Goal: Use online tool/utility: Utilize a website feature to perform a specific function

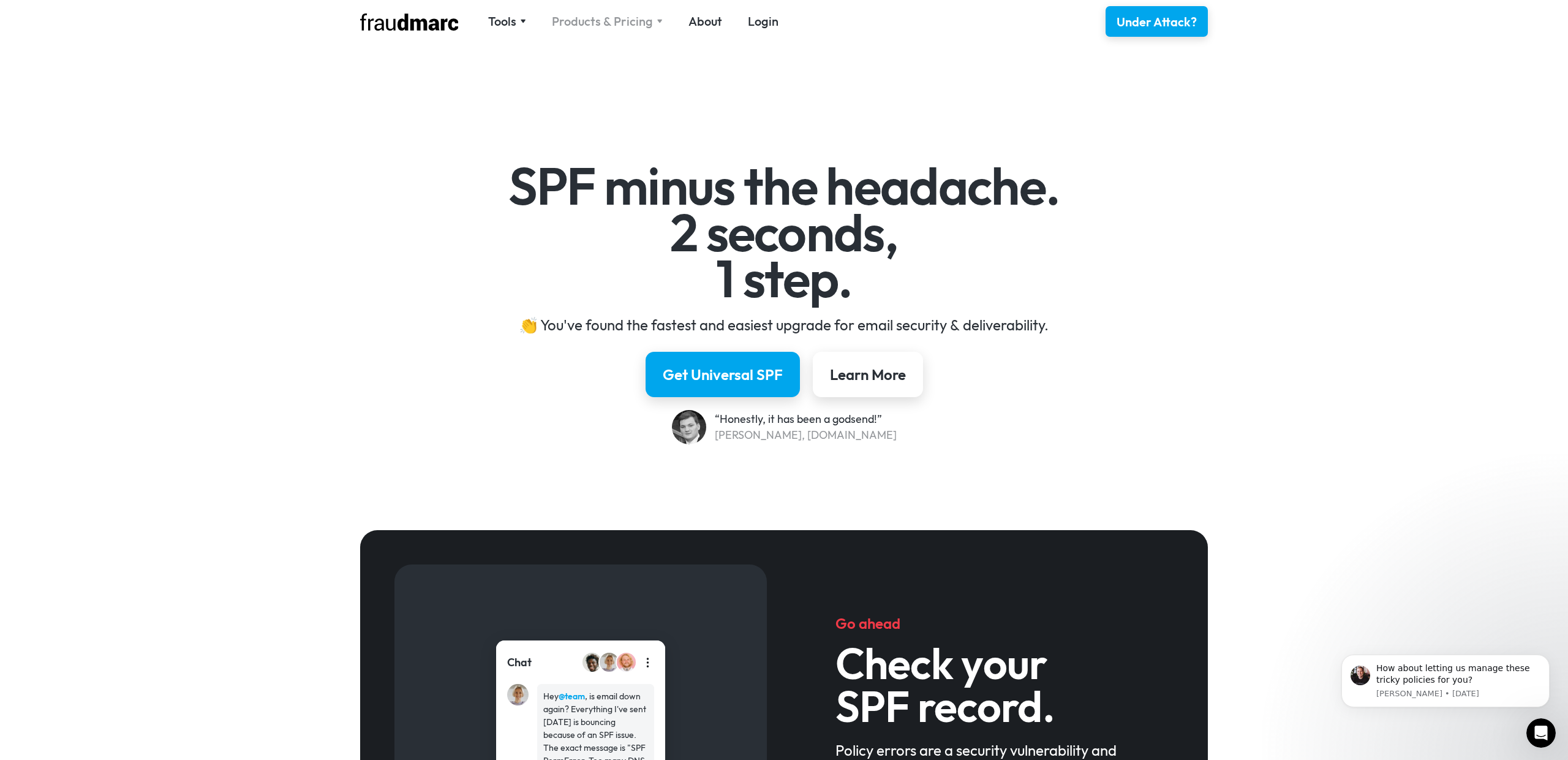
click at [616, 22] on div "Products & Pricing" at bounding box center [603, 21] width 101 height 17
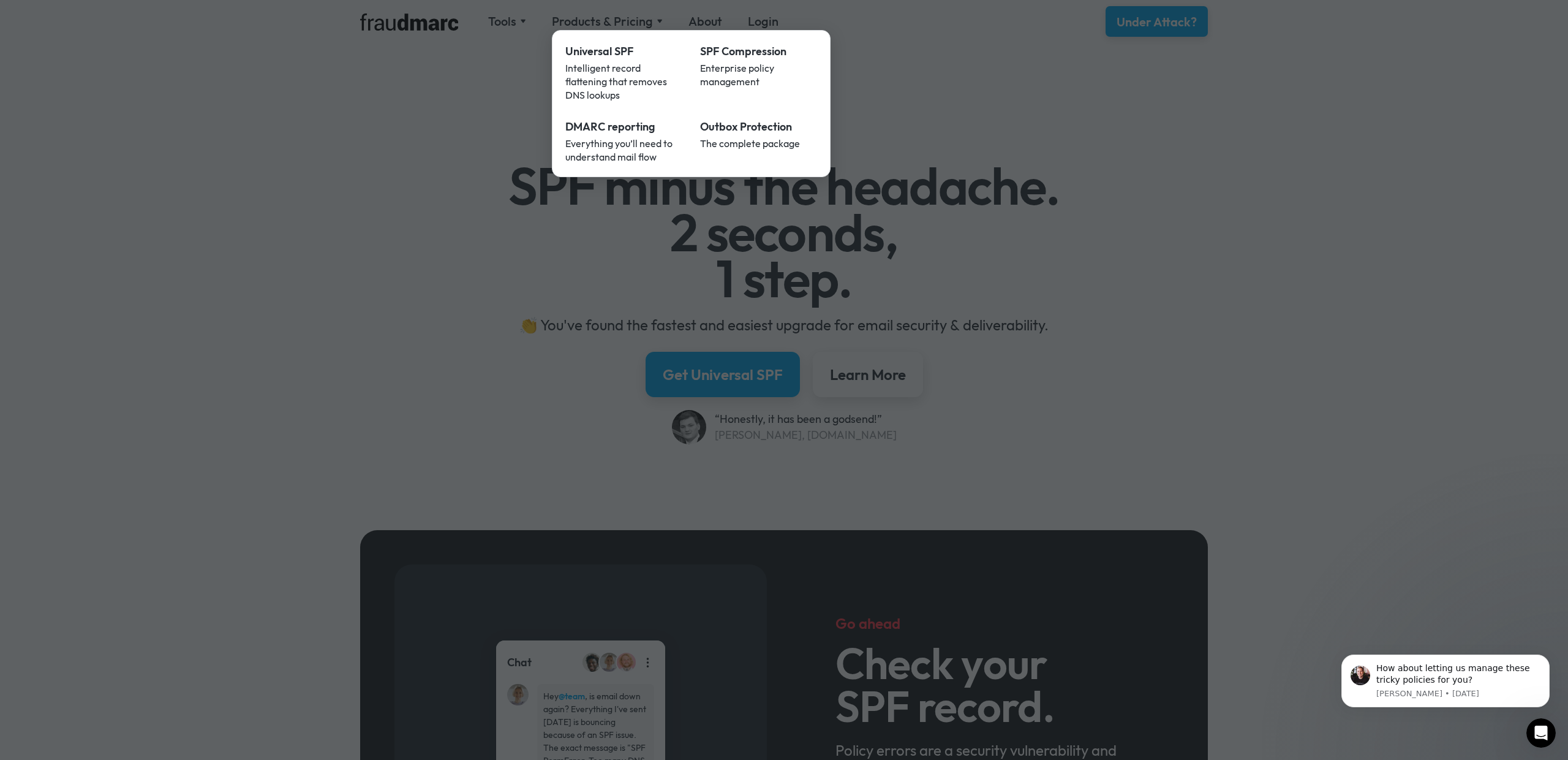
click at [504, 19] on div at bounding box center [784, 380] width 1568 height 760
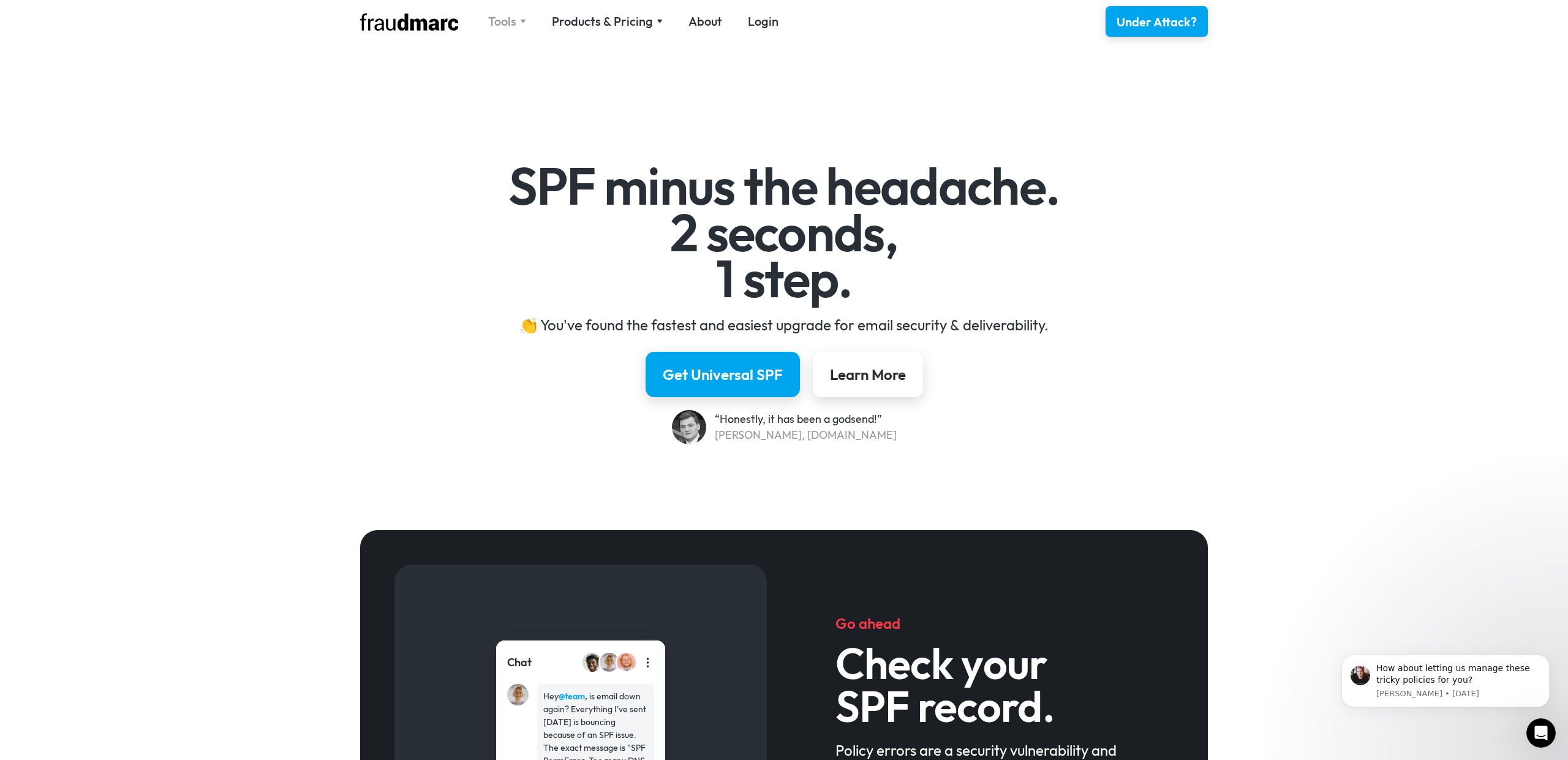
click at [488, 29] on div "Tools" at bounding box center [502, 21] width 28 height 17
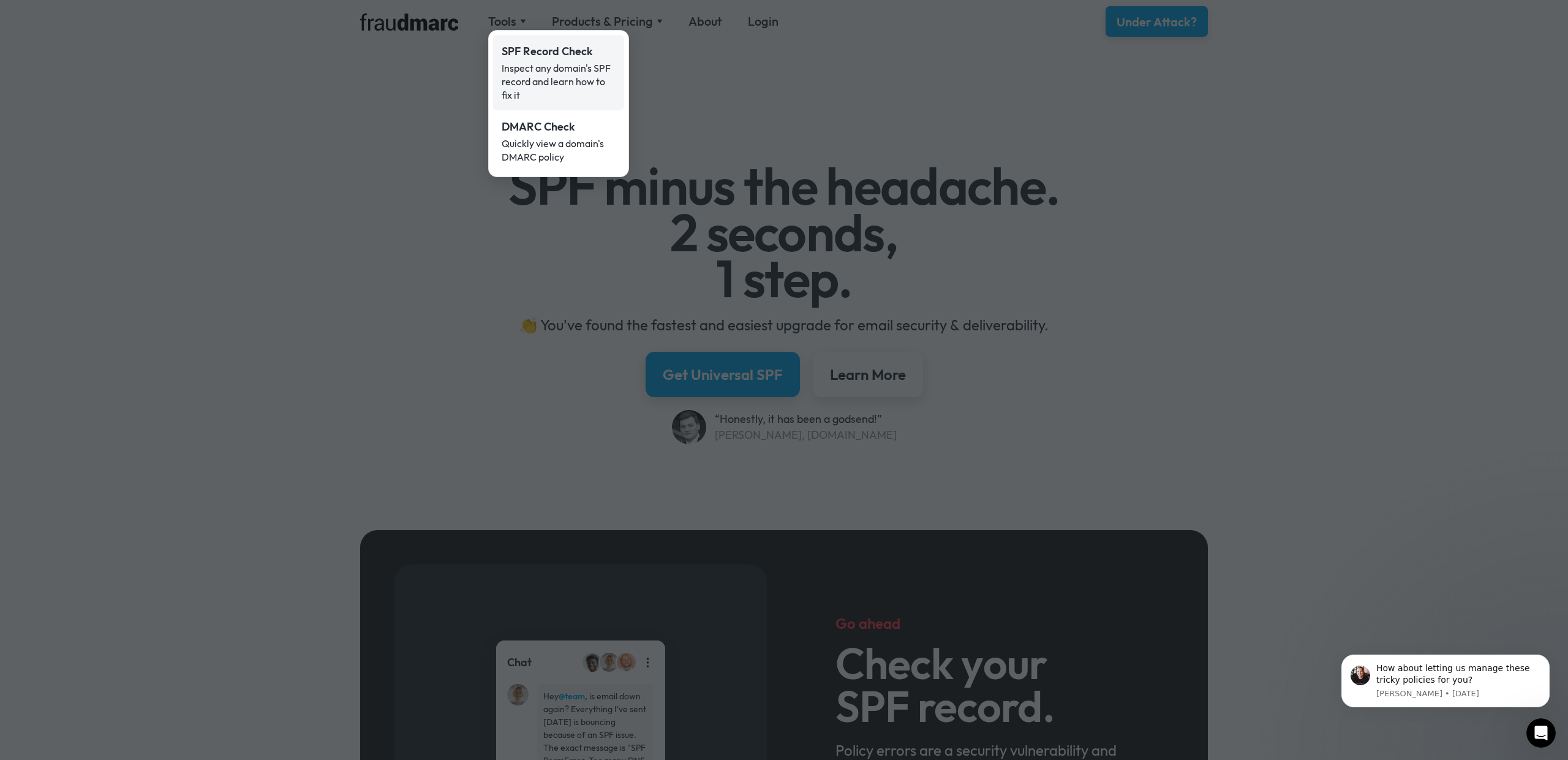
click at [559, 89] on div "Inspect any domain's SPF record and learn how to fix it" at bounding box center [559, 81] width 114 height 40
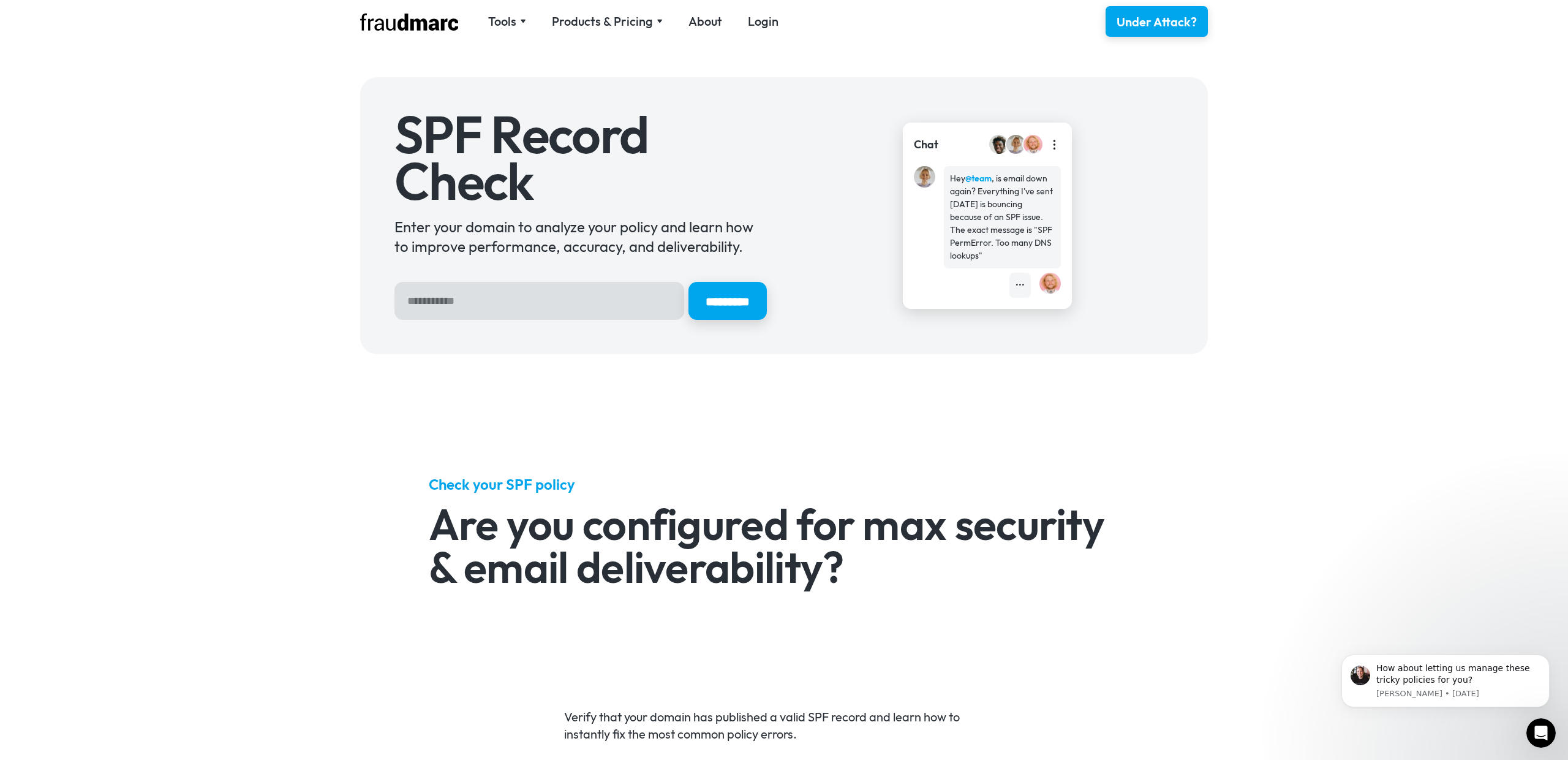
click at [565, 316] on input "Hero Sign Up Form" at bounding box center [539, 300] width 290 height 38
type input "**********"
click at [747, 291] on input "*********" at bounding box center [728, 300] width 82 height 39
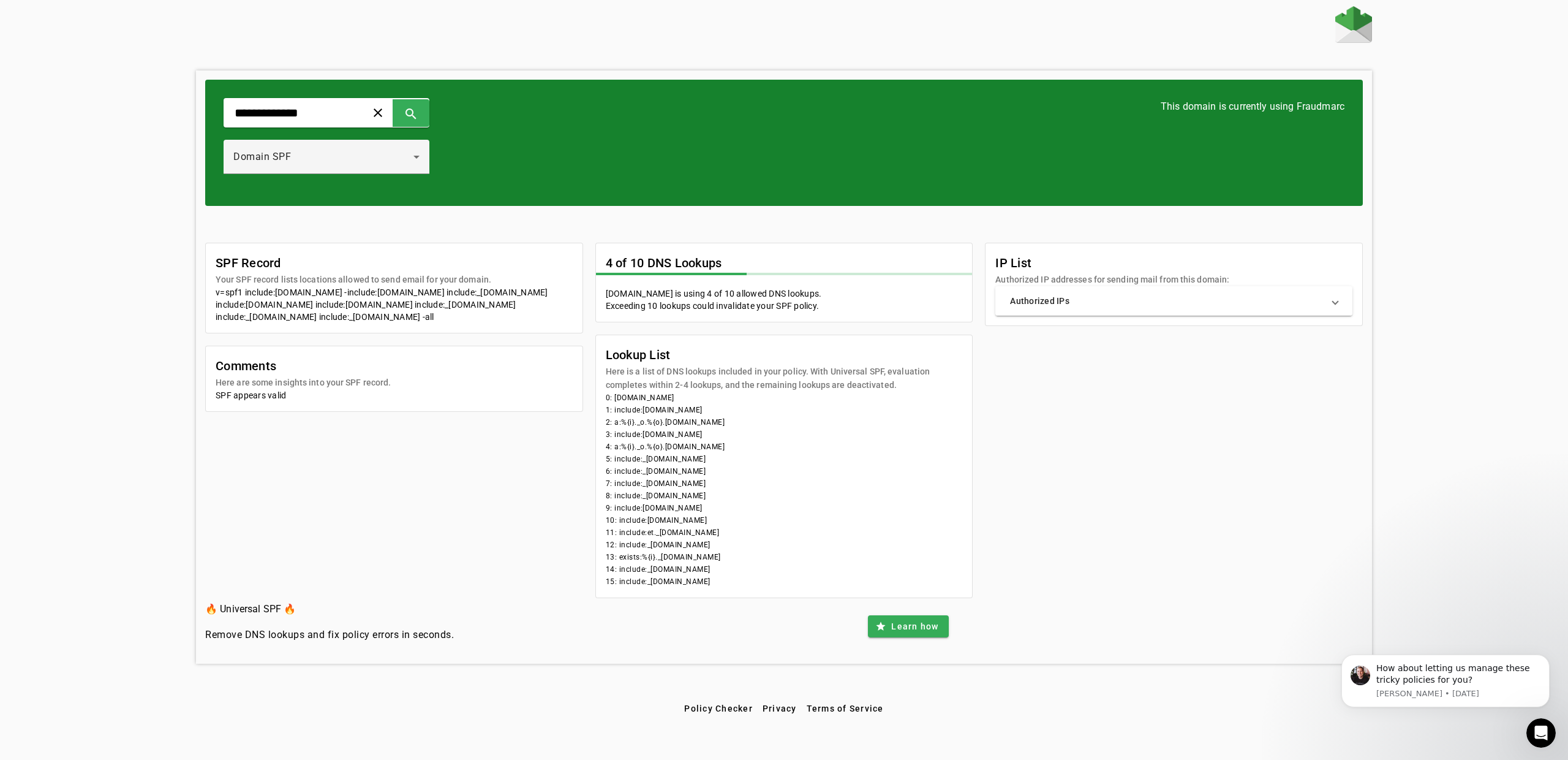
click at [1067, 300] on mat-panel-title "Authorized IPs" at bounding box center [1167, 301] width 313 height 12
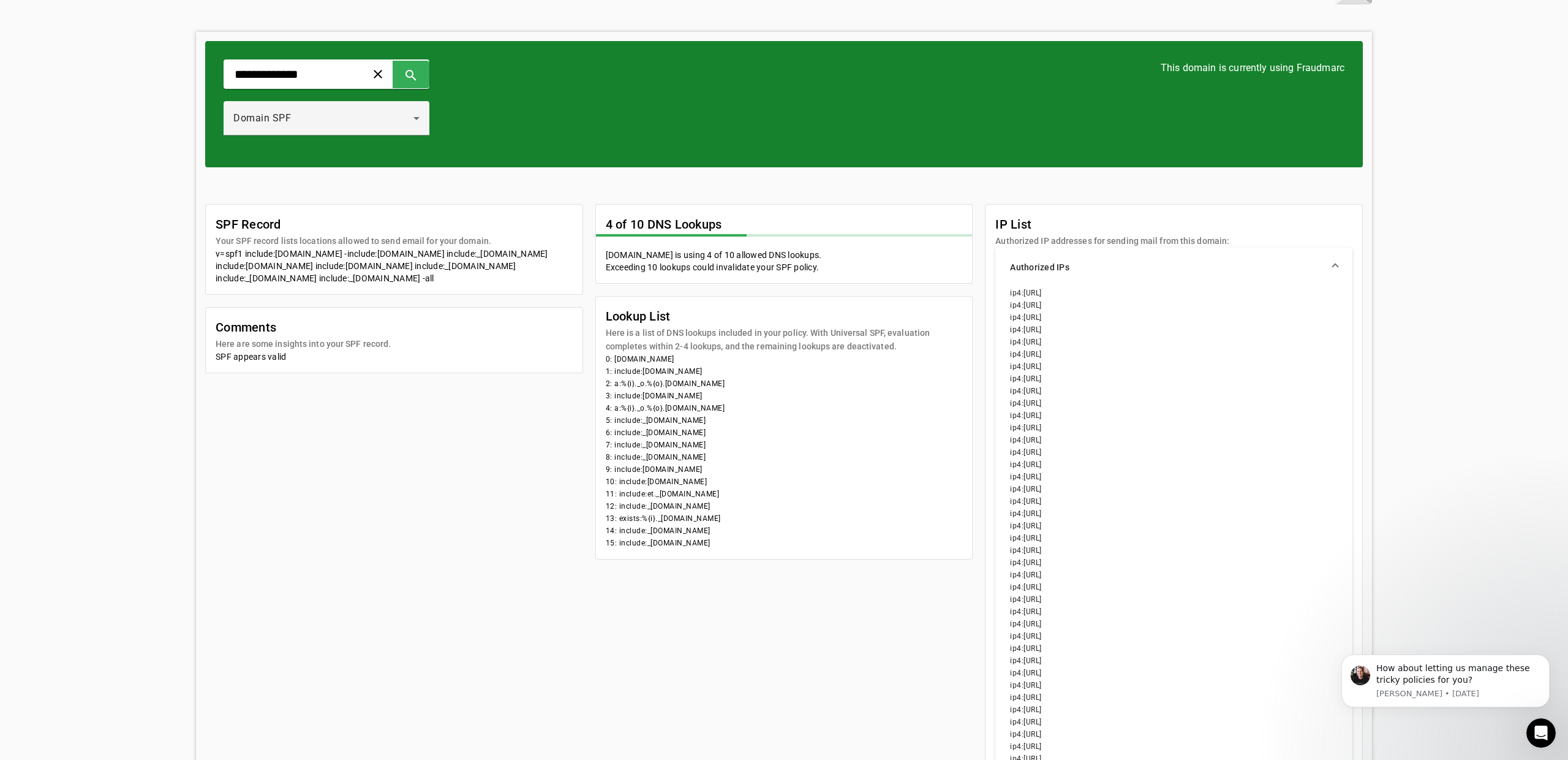
scroll to position [255, 0]
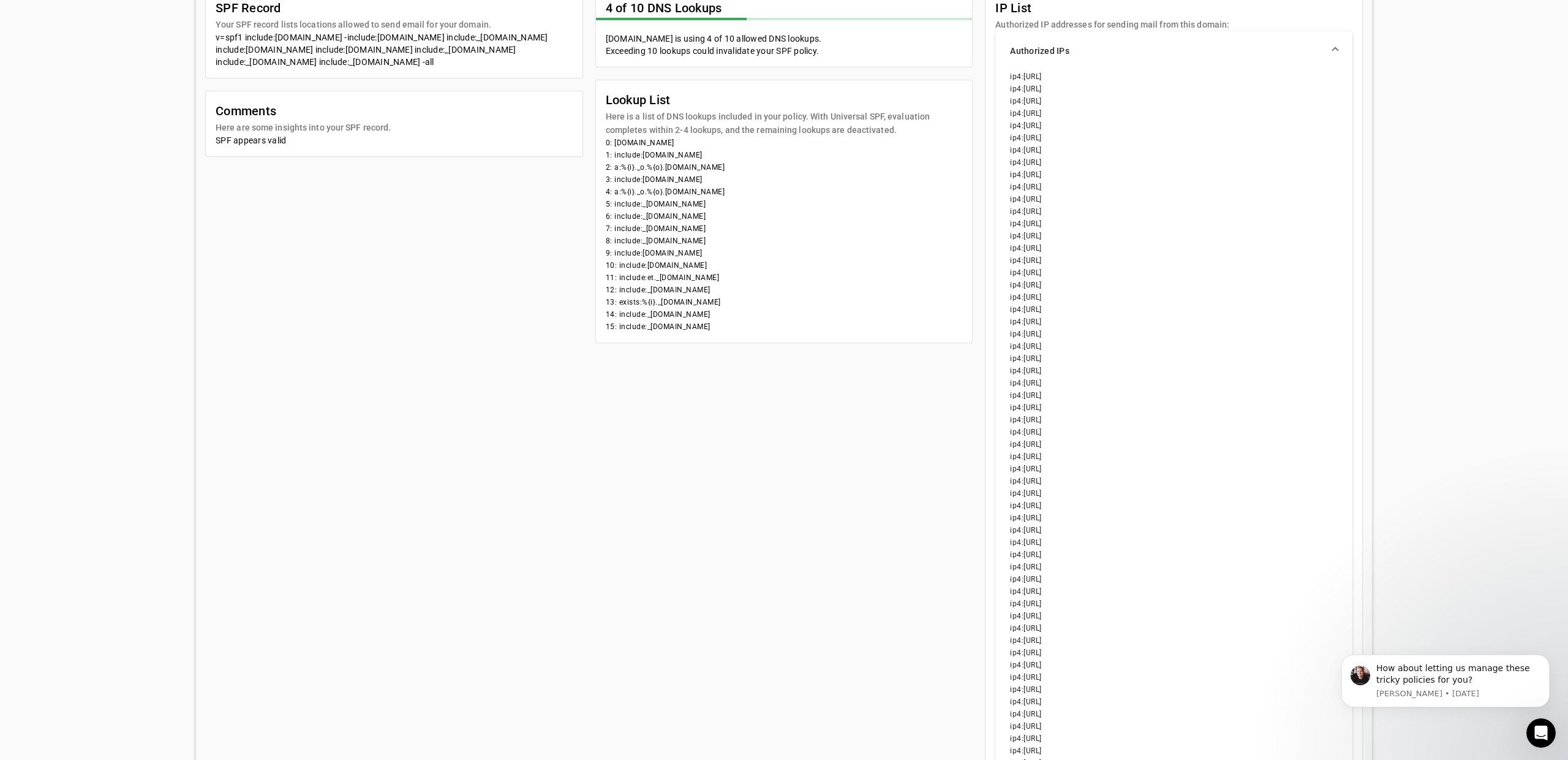
drag, startPoint x: 736, startPoint y: 329, endPoint x: 647, endPoint y: 331, distance: 89.0
click at [647, 331] on li "15: include:_spf.psm.knowbe4.com" at bounding box center [784, 326] width 357 height 12
copy li "_spf.psm.knowbe4.com"
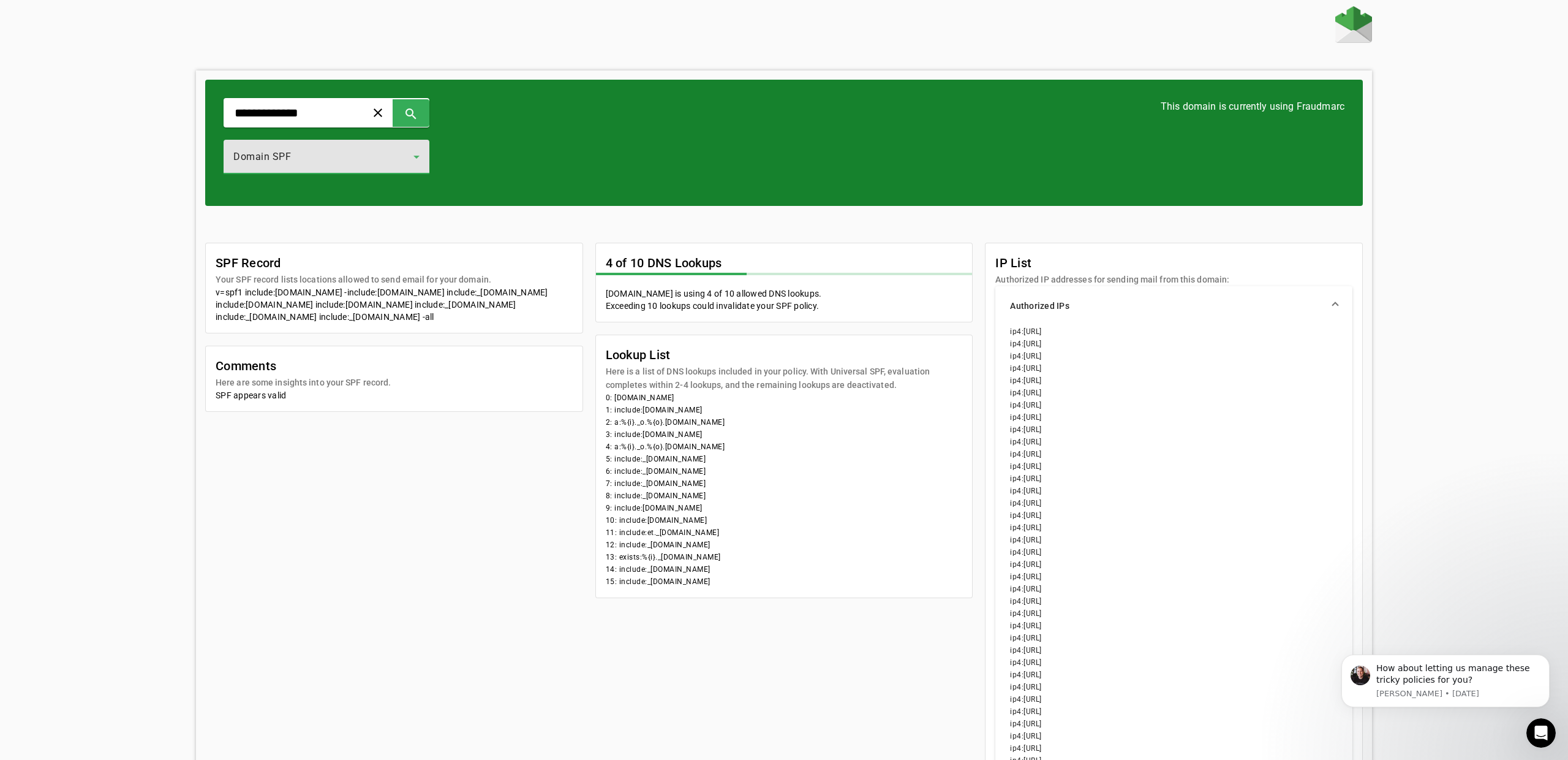
click at [399, 156] on div "Domain SPF" at bounding box center [323, 157] width 180 height 15
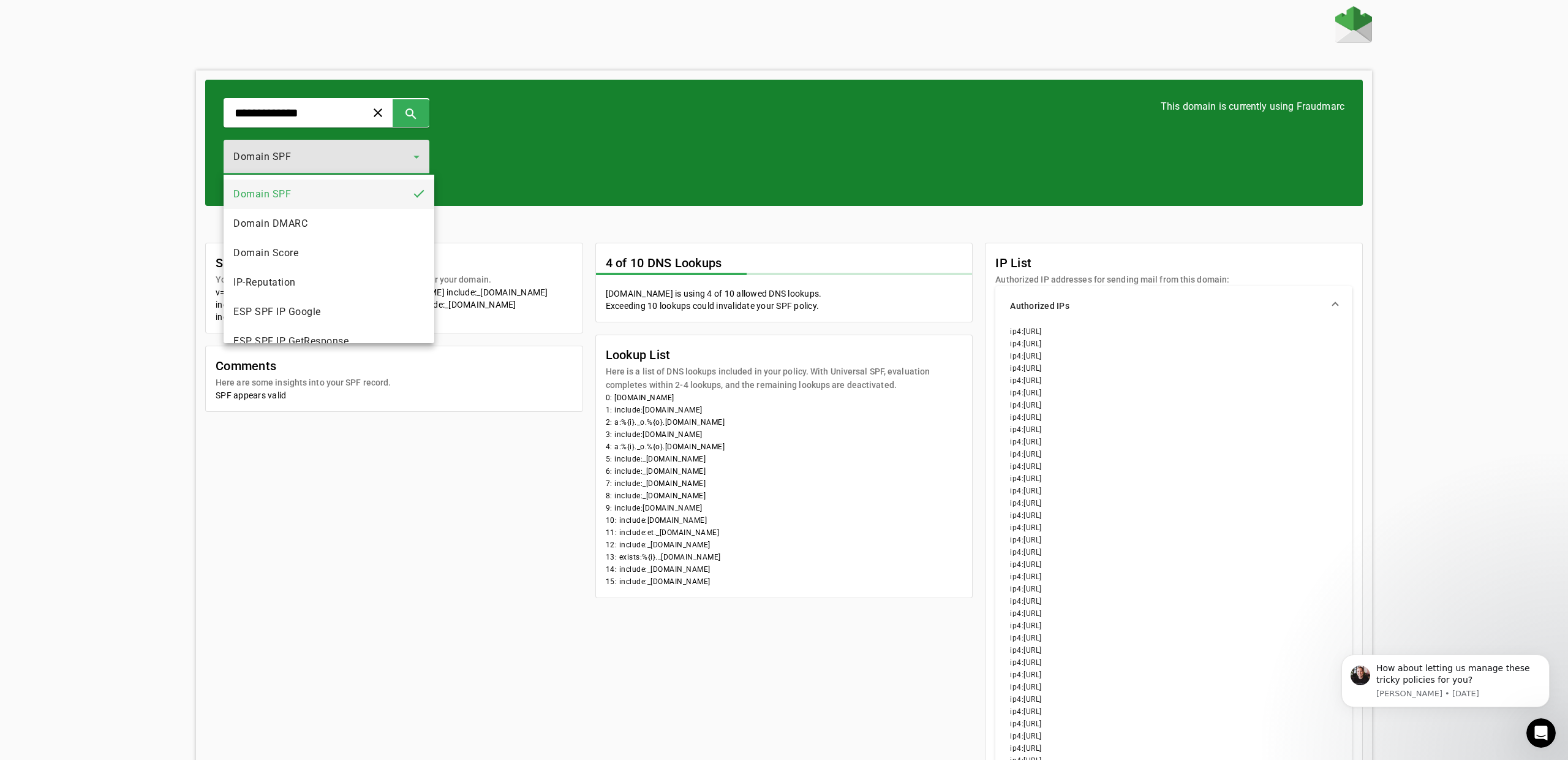
click at [565, 310] on div at bounding box center [784, 380] width 1568 height 760
